Goal: Task Accomplishment & Management: Use online tool/utility

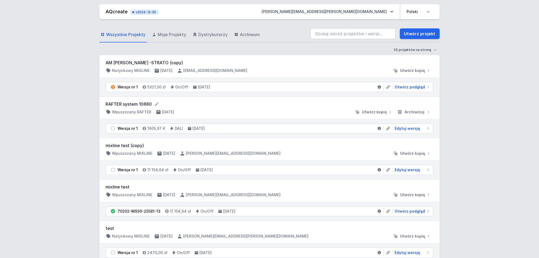
click at [131, 107] on form "RAFTER system 10880" at bounding box center [269, 104] width 327 height 6
click at [111, 110] on icon at bounding box center [108, 112] width 5 height 5
click at [128, 105] on form "RAFTER system 10880" at bounding box center [269, 104] width 327 height 6
click at [169, 107] on form "RAFTER system 10880" at bounding box center [269, 104] width 327 height 6
click at [218, 108] on div "RAFTER system 10880 Wpuszczany RAFTER [DATE] Utwórz kopię Archiwizuj" at bounding box center [269, 108] width 327 height 14
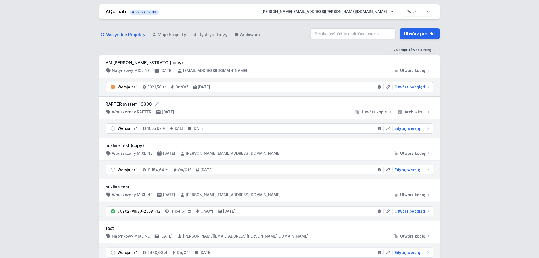
click at [257, 111] on div at bounding box center [266, 112] width 174 height 5
click at [281, 112] on div at bounding box center [266, 112] width 174 height 5
click at [282, 112] on div at bounding box center [266, 112] width 174 height 5
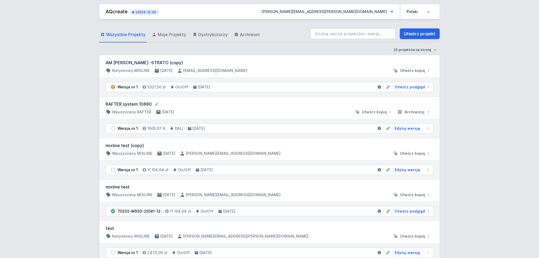
click at [282, 112] on div at bounding box center [266, 112] width 174 height 5
click at [420, 129] on link "Edytuj wersję" at bounding box center [412, 128] width 38 height 5
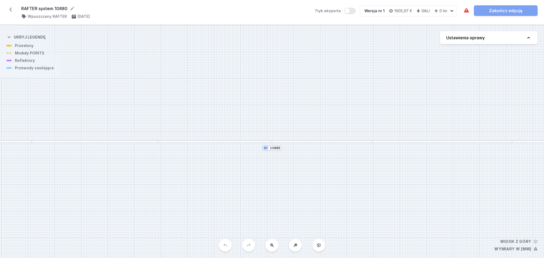
click at [529, 36] on icon at bounding box center [528, 37] width 5 height 5
select select "M"
select select "4"
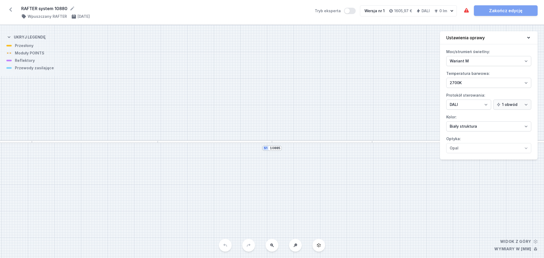
click at [415, 79] on div "S1 10885" at bounding box center [272, 141] width 544 height 233
click at [530, 36] on icon at bounding box center [528, 37] width 5 height 5
